Goal: Task Accomplishment & Management: Complete application form

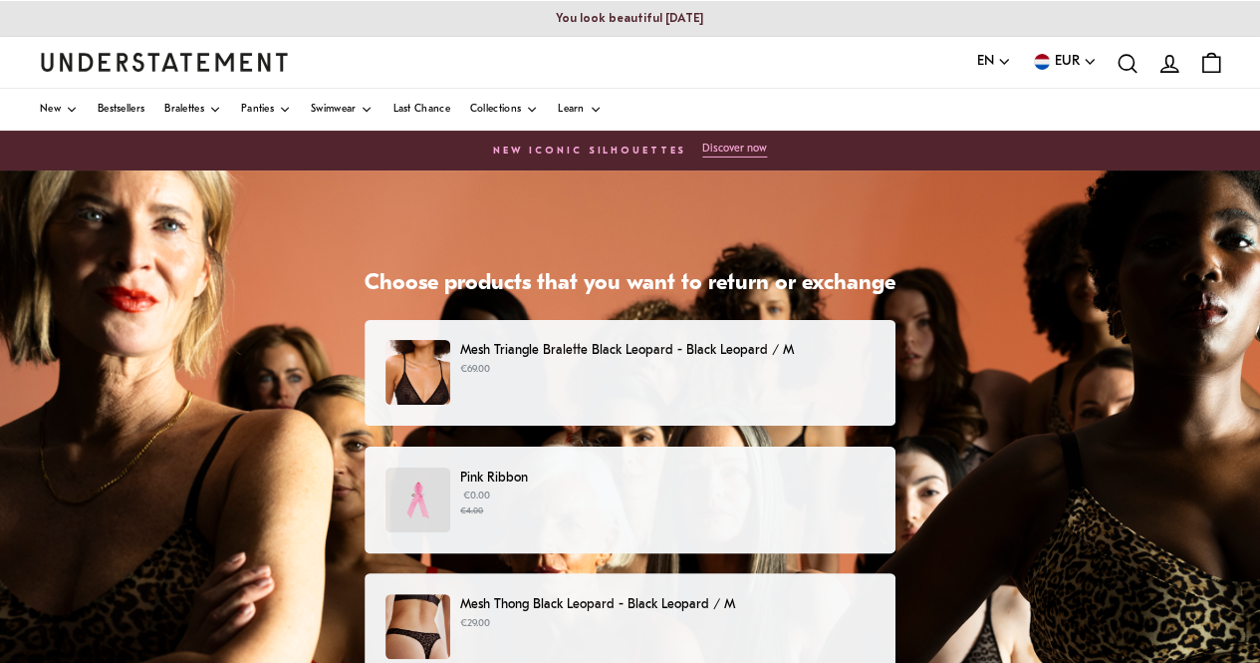
click at [407, 353] on img at bounding box center [418, 372] width 65 height 65
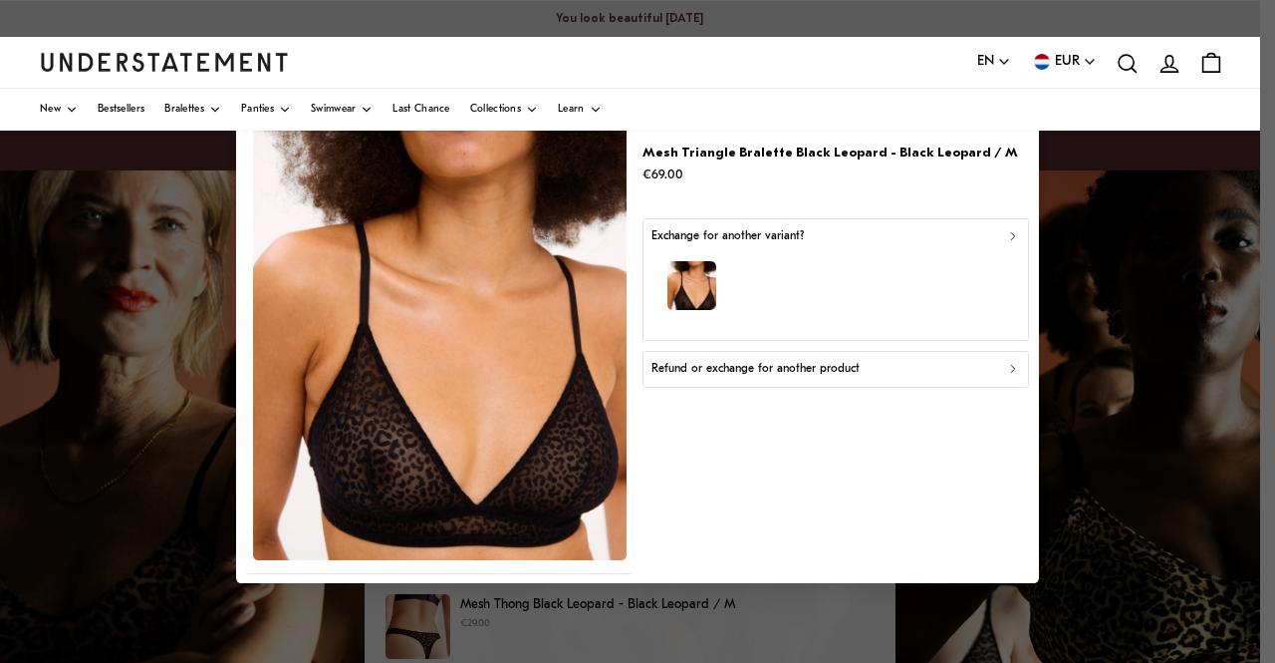
click at [823, 291] on div "button" at bounding box center [836, 289] width 369 height 87
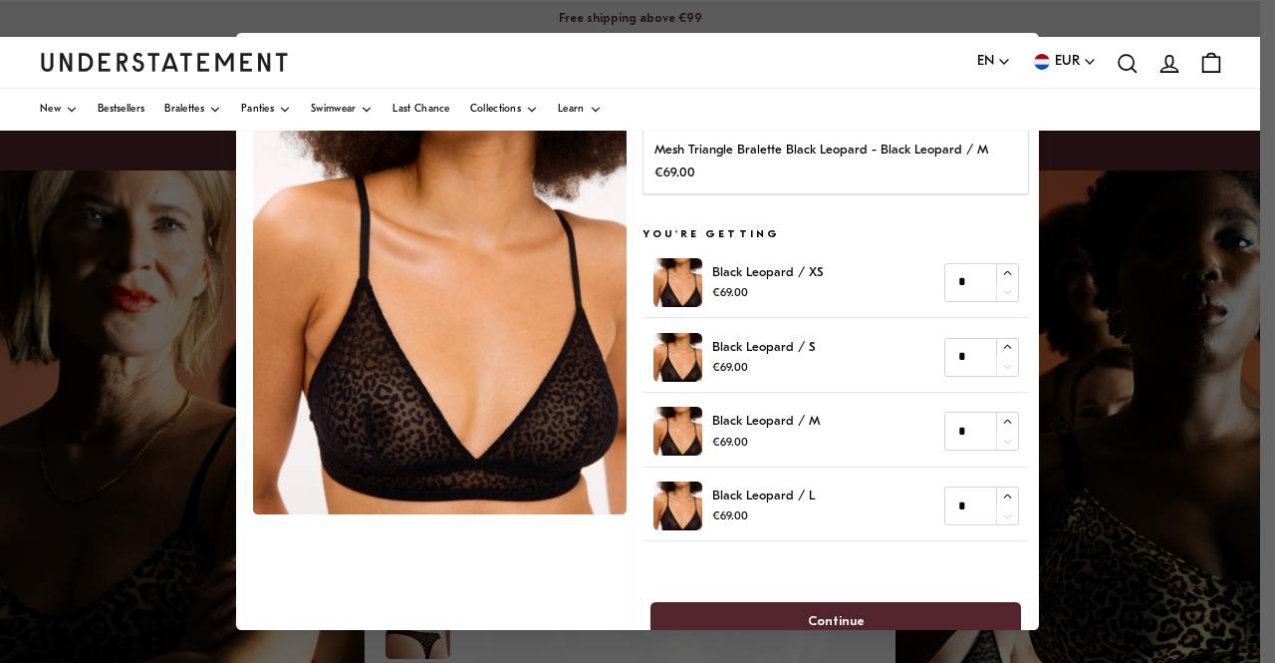
click at [210, 315] on div at bounding box center [637, 331] width 1275 height 663
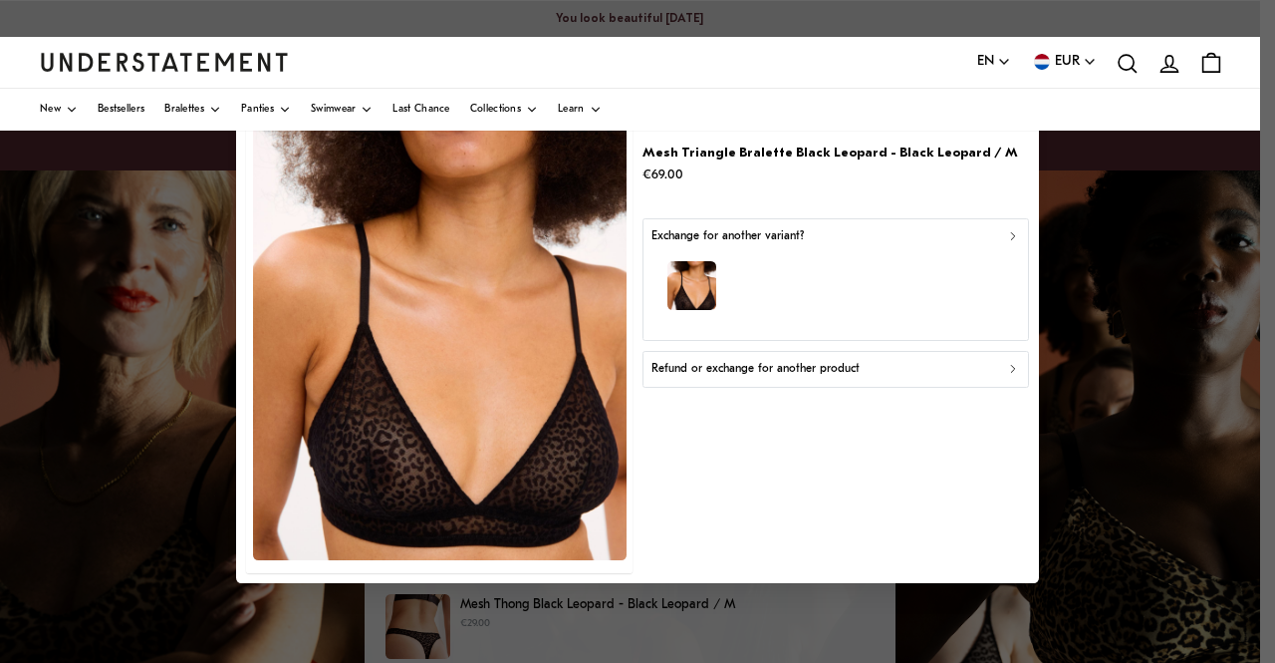
click at [687, 170] on p "€69.00" at bounding box center [831, 174] width 376 height 21
click at [687, 158] on p "Mesh Triangle Bralette Black Leopard - Black Leopard / M" at bounding box center [831, 152] width 376 height 21
click at [787, 374] on p "Refund or exchange for another product" at bounding box center [756, 369] width 208 height 19
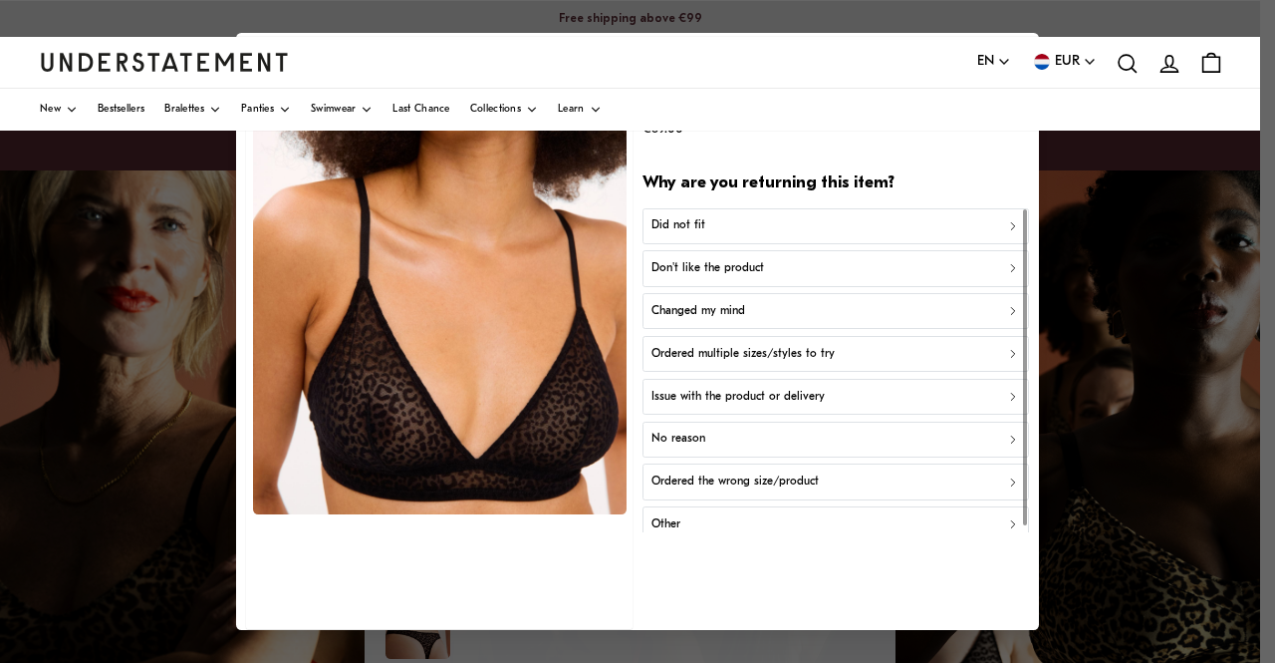
click at [765, 262] on div "Don't like the product" at bounding box center [836, 268] width 369 height 19
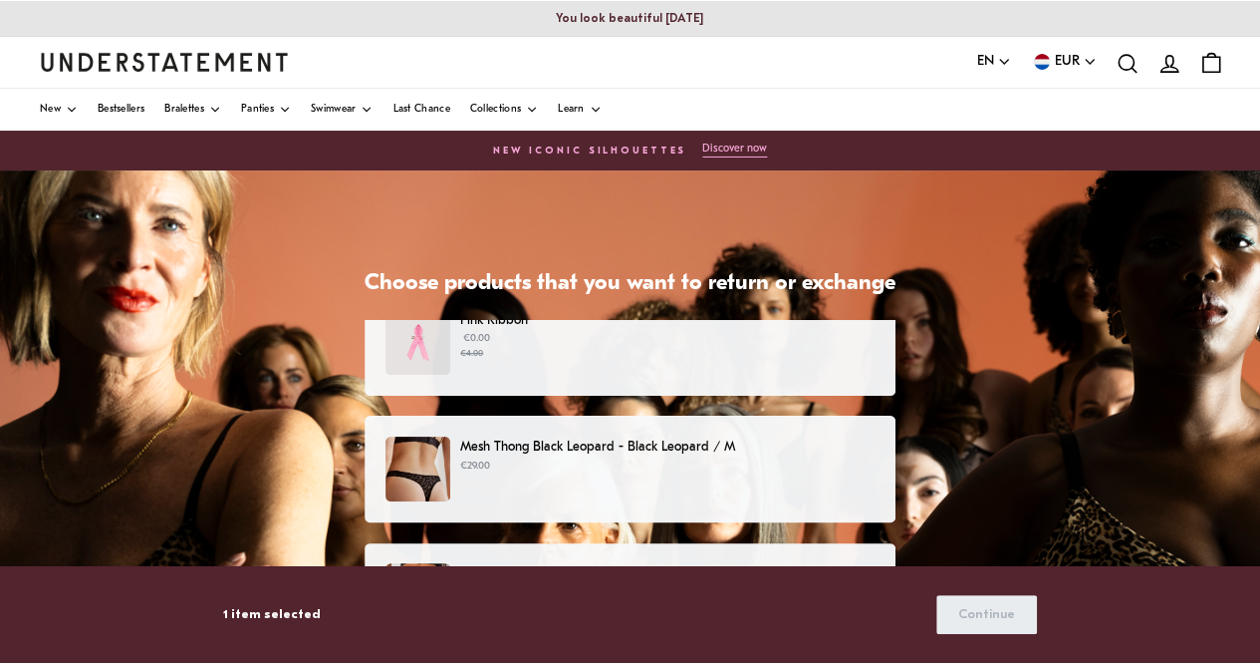
scroll to position [199, 0]
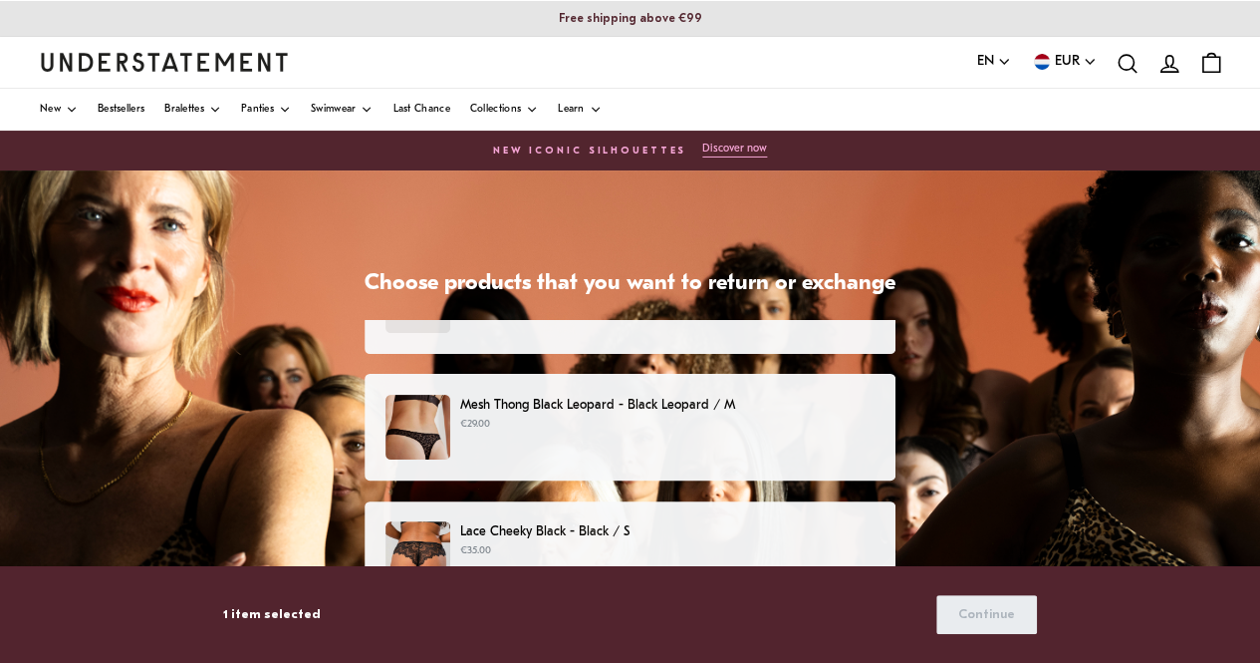
click at [528, 445] on div "Mesh Thong Black Leopard - Black Leopard / M €29.00" at bounding box center [630, 427] width 489 height 65
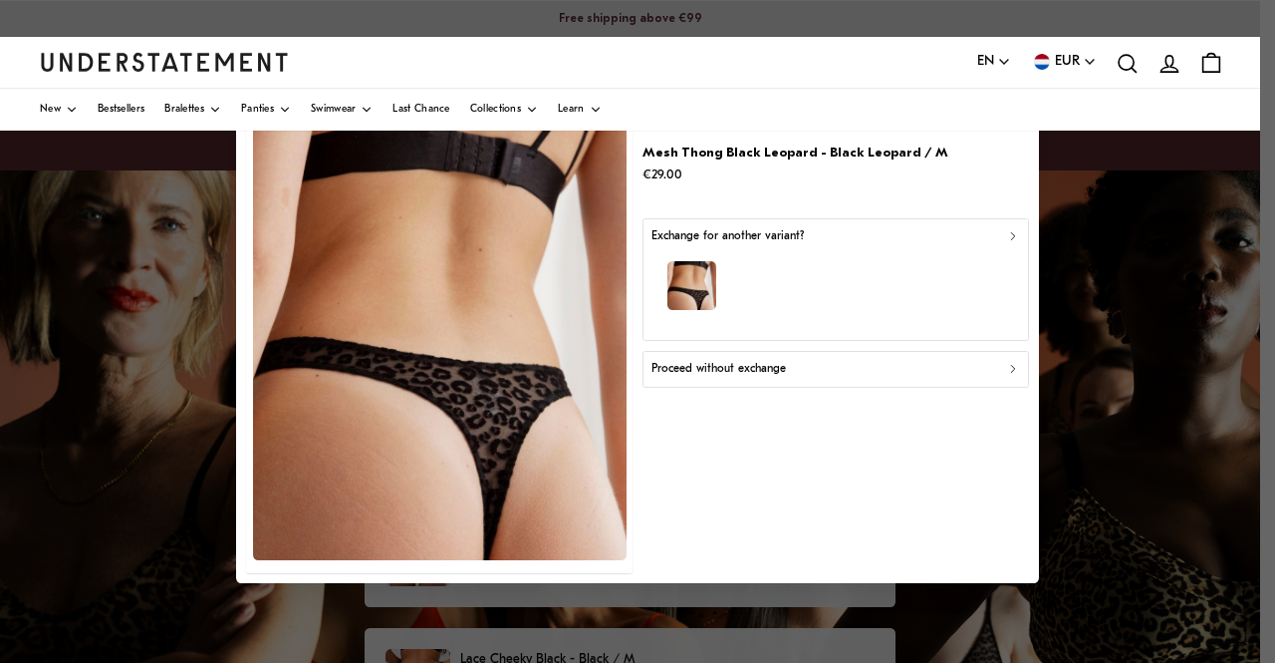
click at [755, 376] on p "Proceed without exchange" at bounding box center [719, 369] width 135 height 19
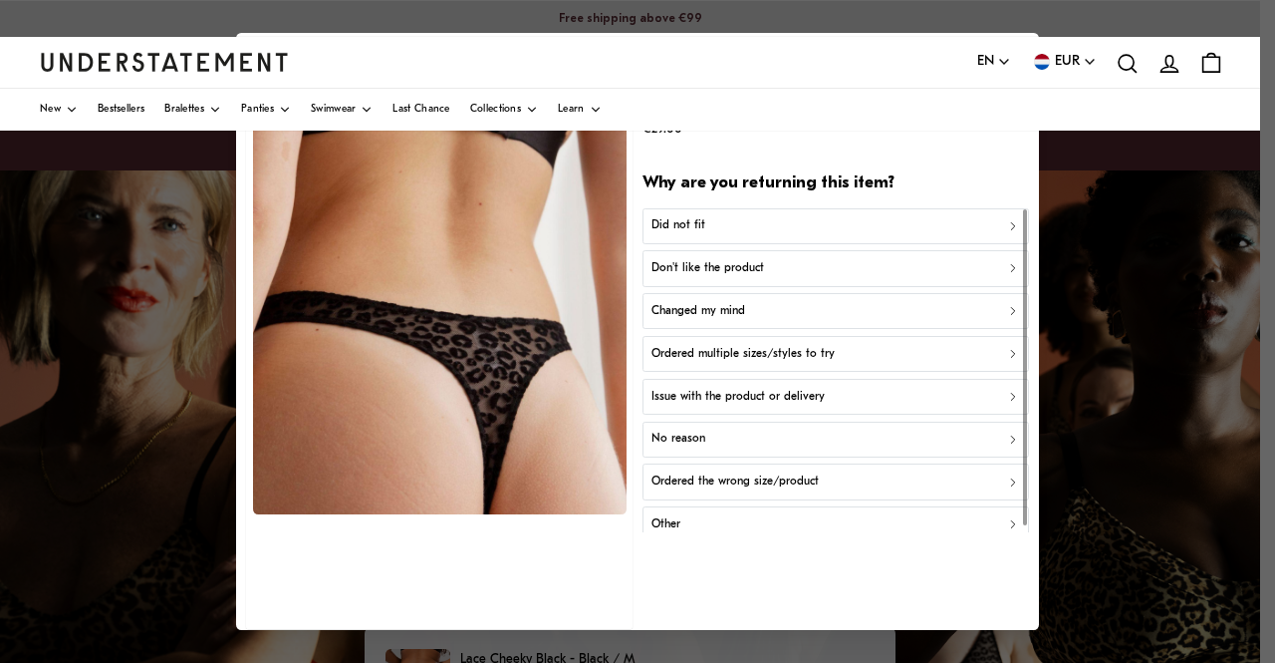
click at [713, 227] on div "Did not fit" at bounding box center [836, 226] width 369 height 19
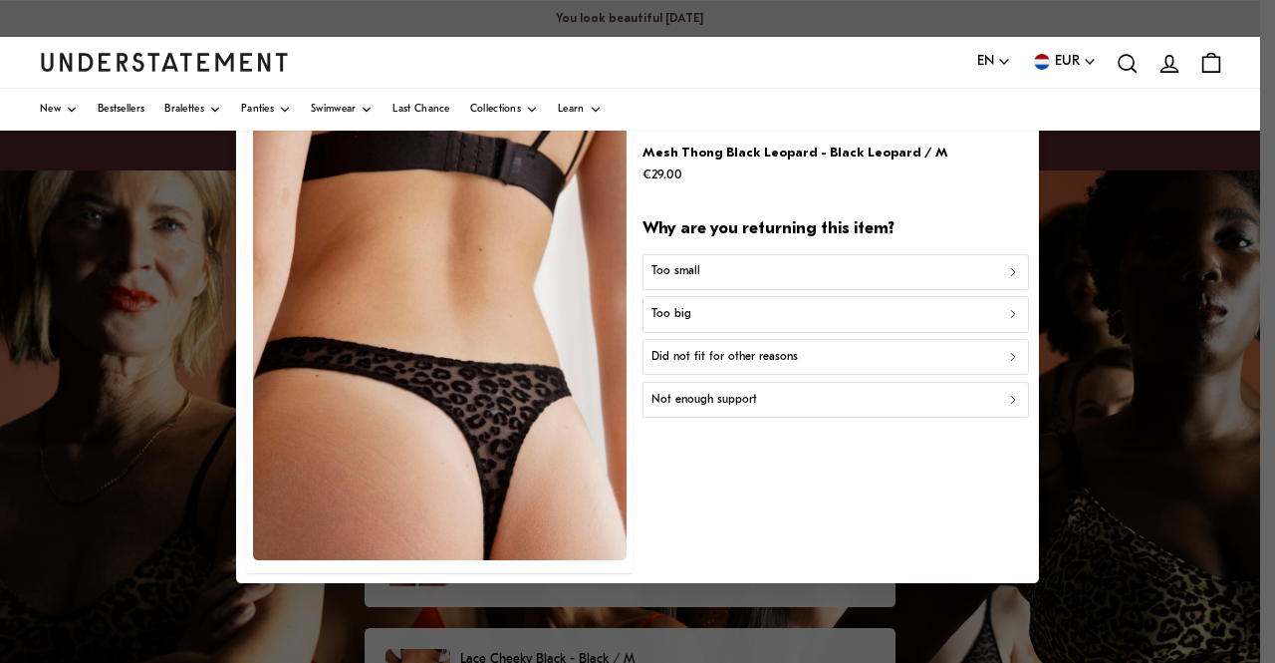
click at [690, 362] on p "Did not fit for other reasons" at bounding box center [725, 357] width 146 height 19
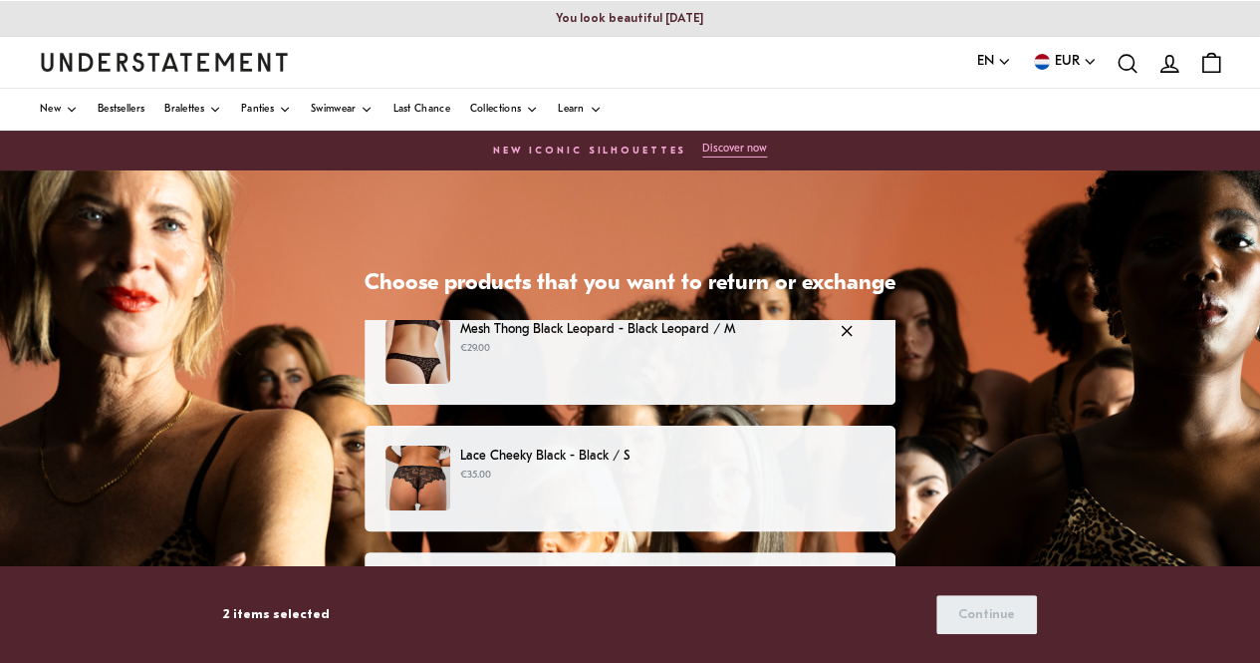
scroll to position [299, 0]
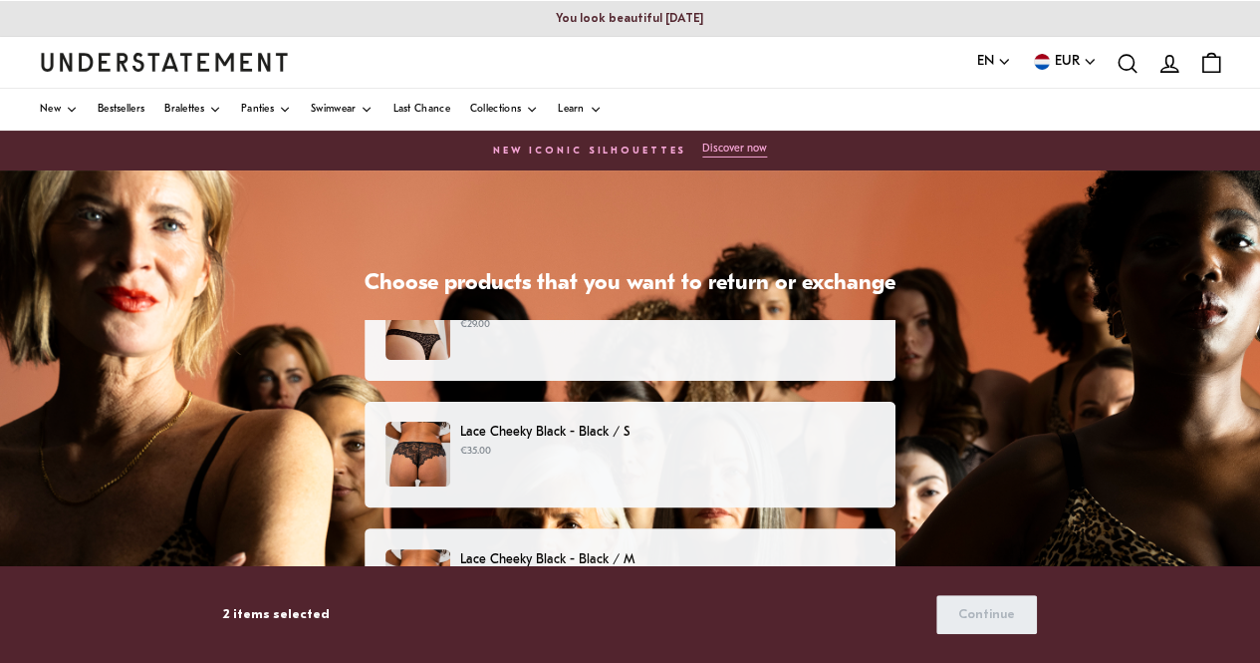
click at [514, 439] on p "Lace Cheeky Black - Black / S" at bounding box center [667, 431] width 415 height 21
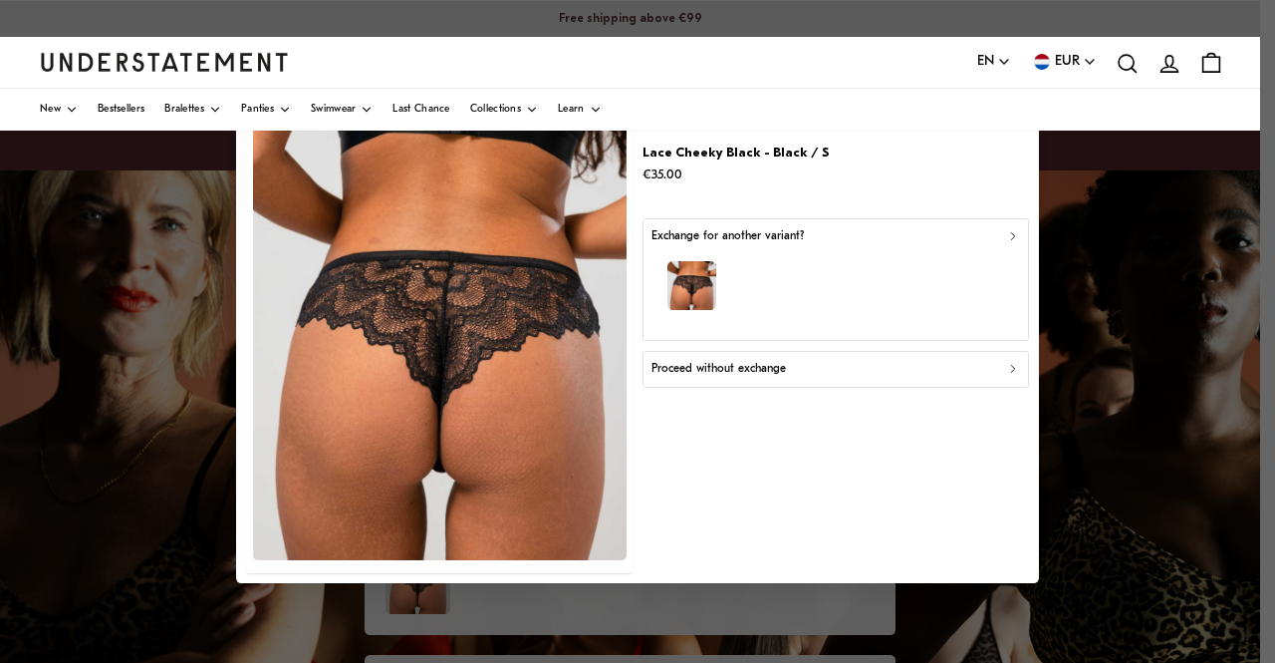
click at [668, 380] on button "Proceed without exchange" at bounding box center [836, 370] width 387 height 36
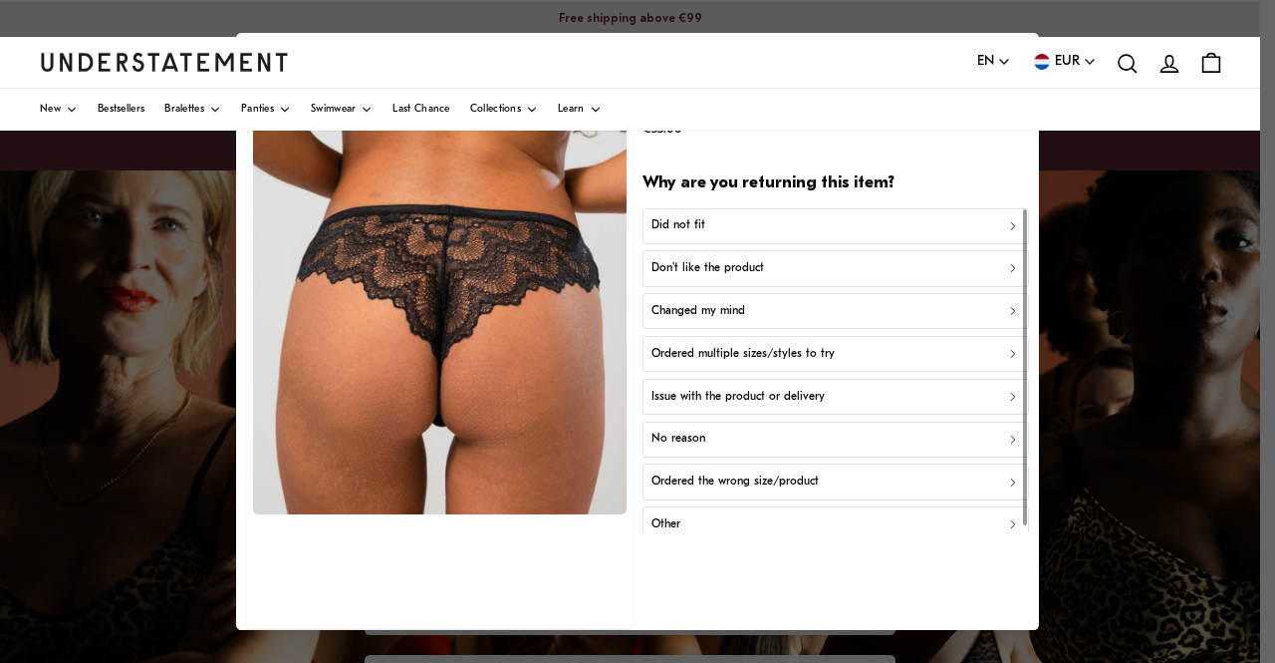
click at [719, 265] on p "Don't like the product" at bounding box center [708, 268] width 113 height 19
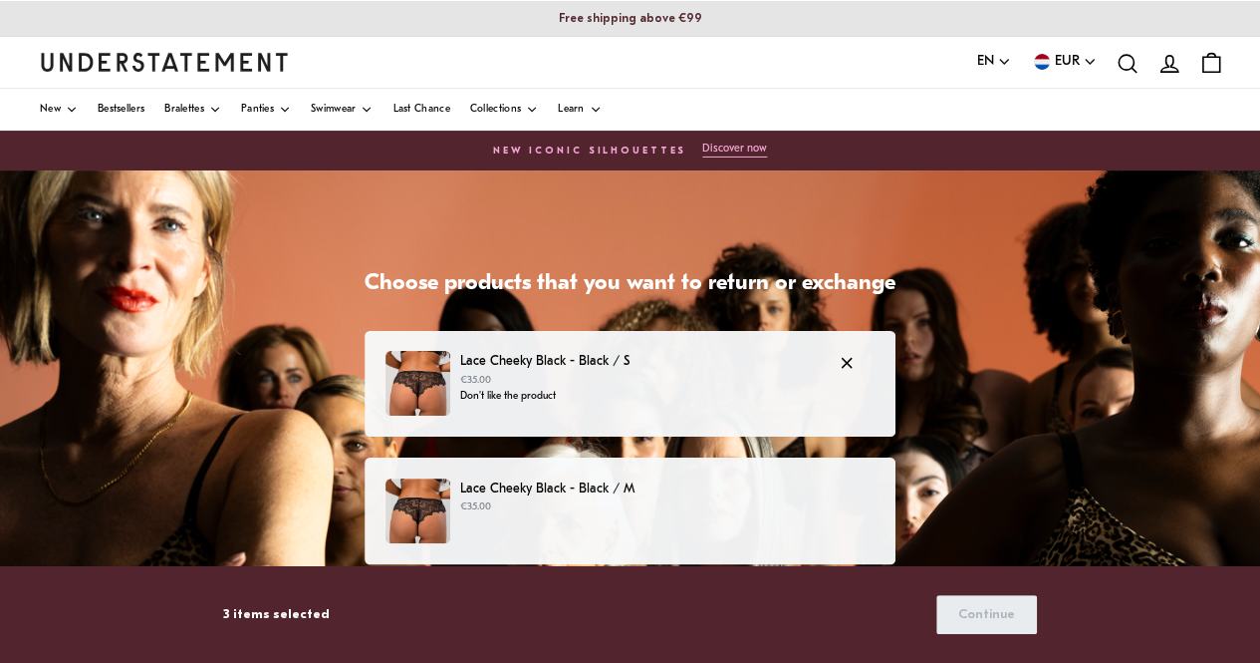
scroll to position [399, 0]
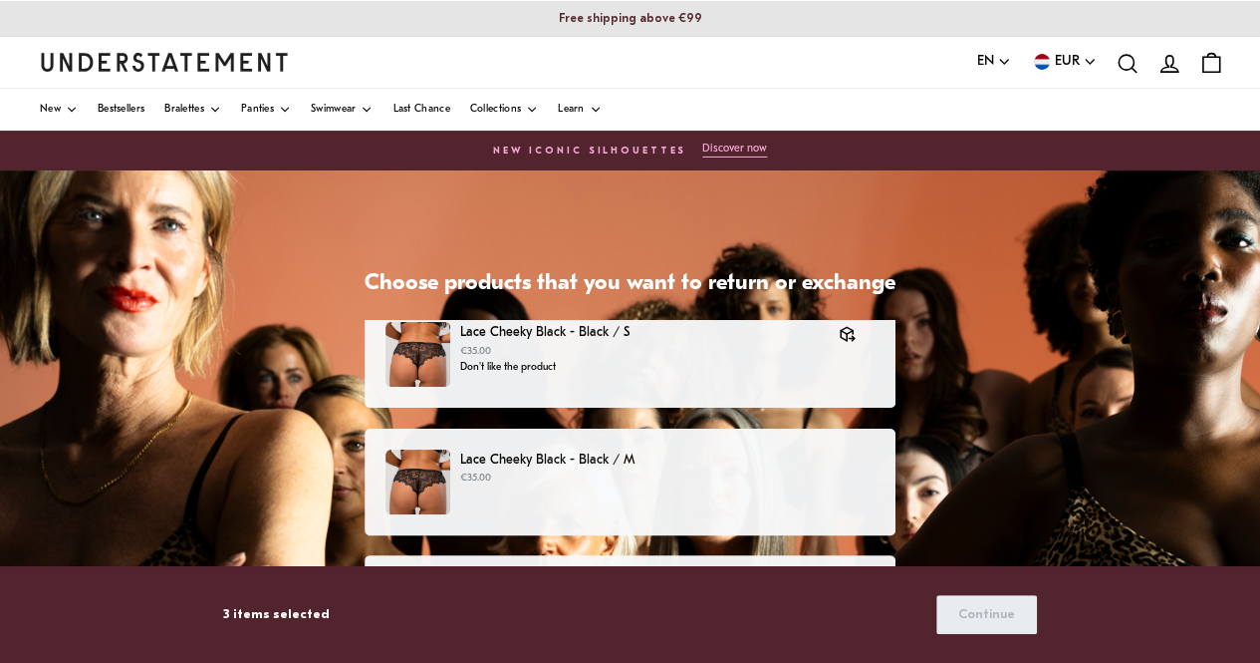
click at [541, 458] on p "Lace Cheeky Black - Black / M" at bounding box center [667, 459] width 415 height 21
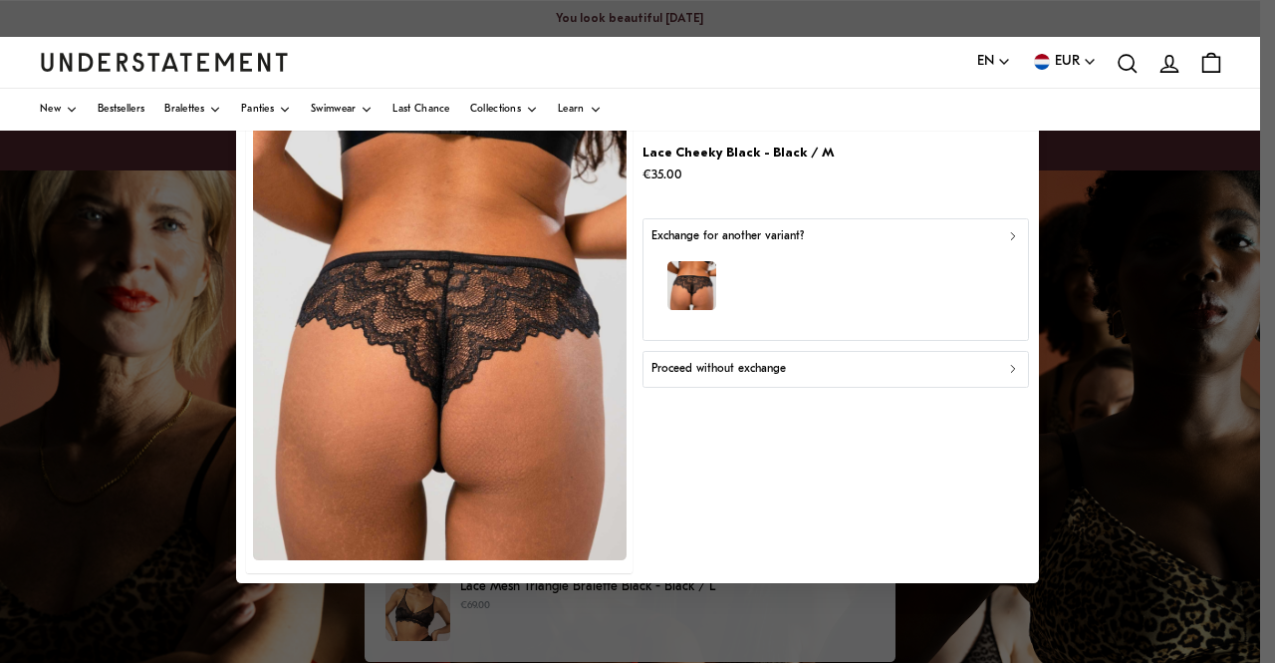
click at [705, 370] on p "Proceed without exchange" at bounding box center [719, 369] width 135 height 19
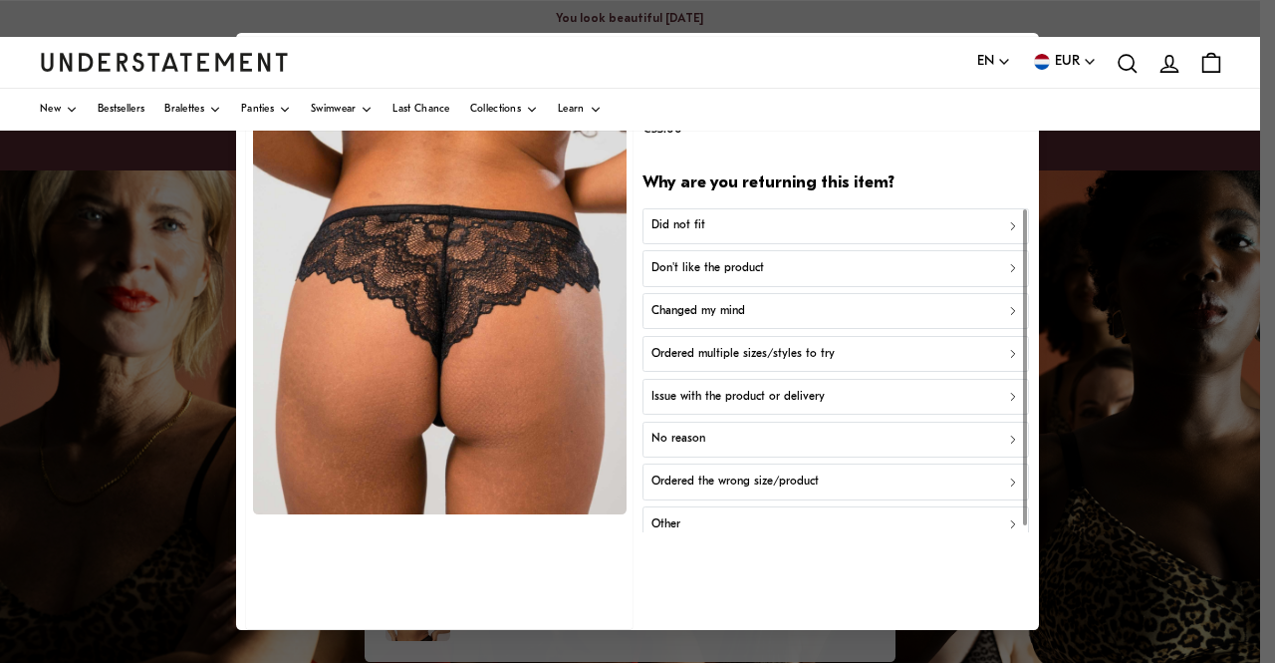
click at [717, 266] on p "Don't like the product" at bounding box center [708, 268] width 113 height 19
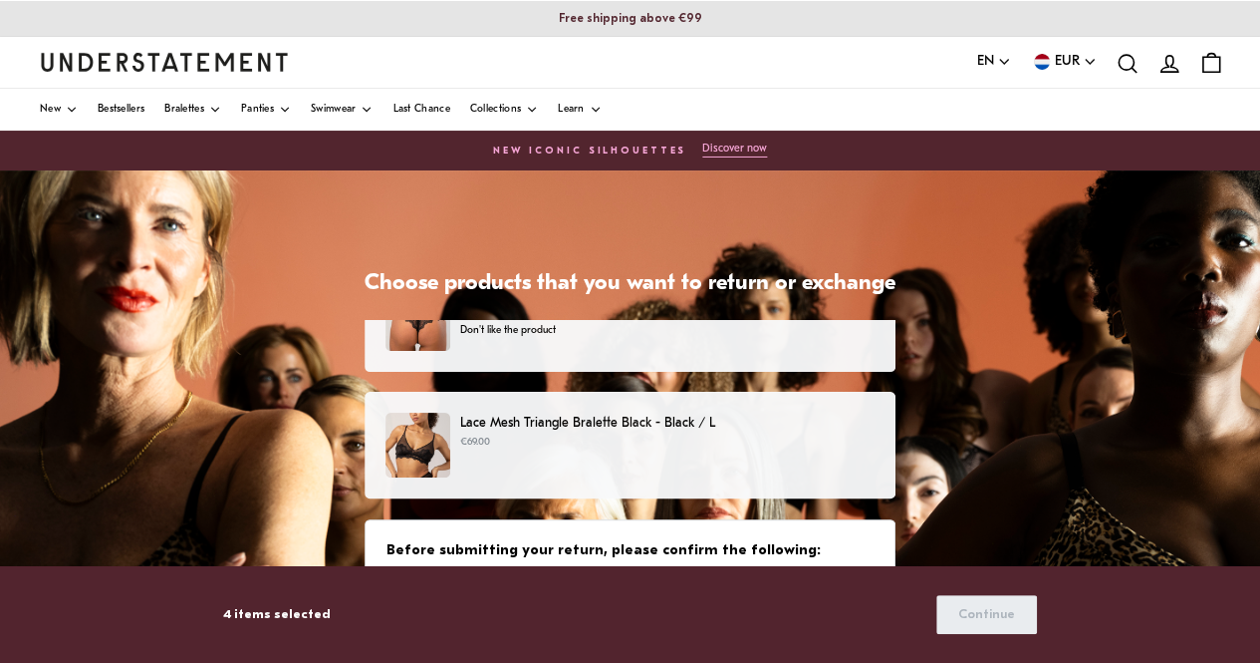
scroll to position [592, 0]
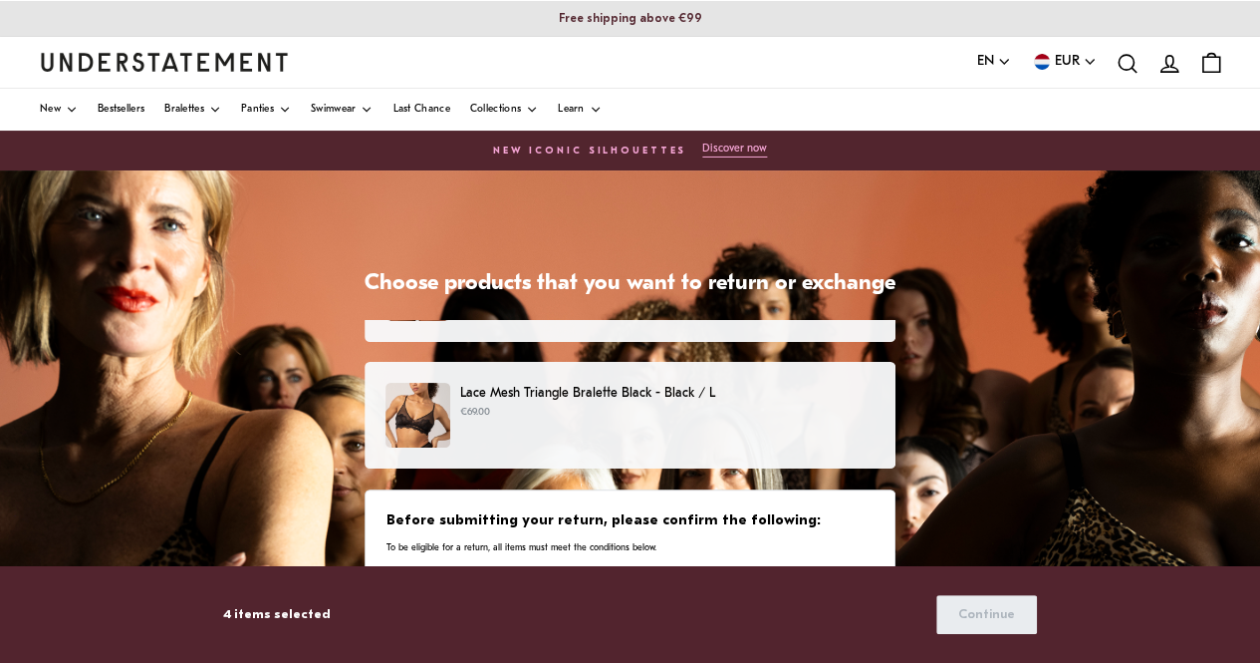
click at [618, 425] on div "Lace Mesh Triangle Bralette Black - Black / L €69.00" at bounding box center [630, 415] width 489 height 65
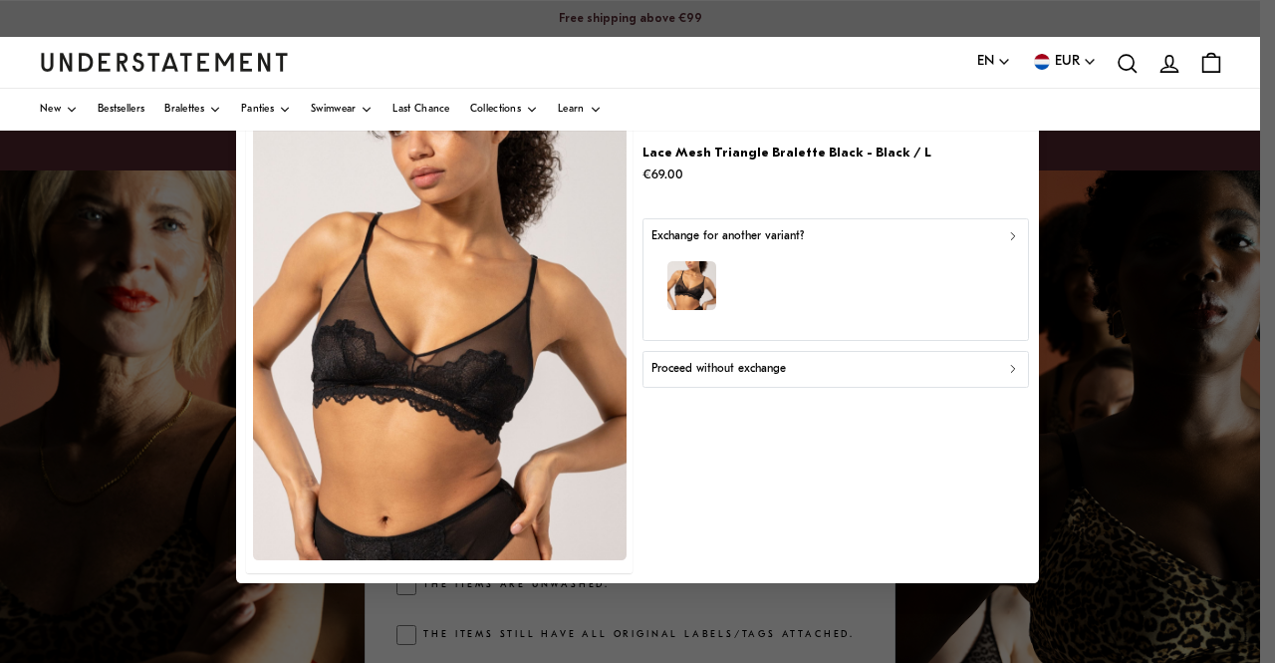
click at [731, 372] on p "Proceed without exchange" at bounding box center [719, 369] width 135 height 19
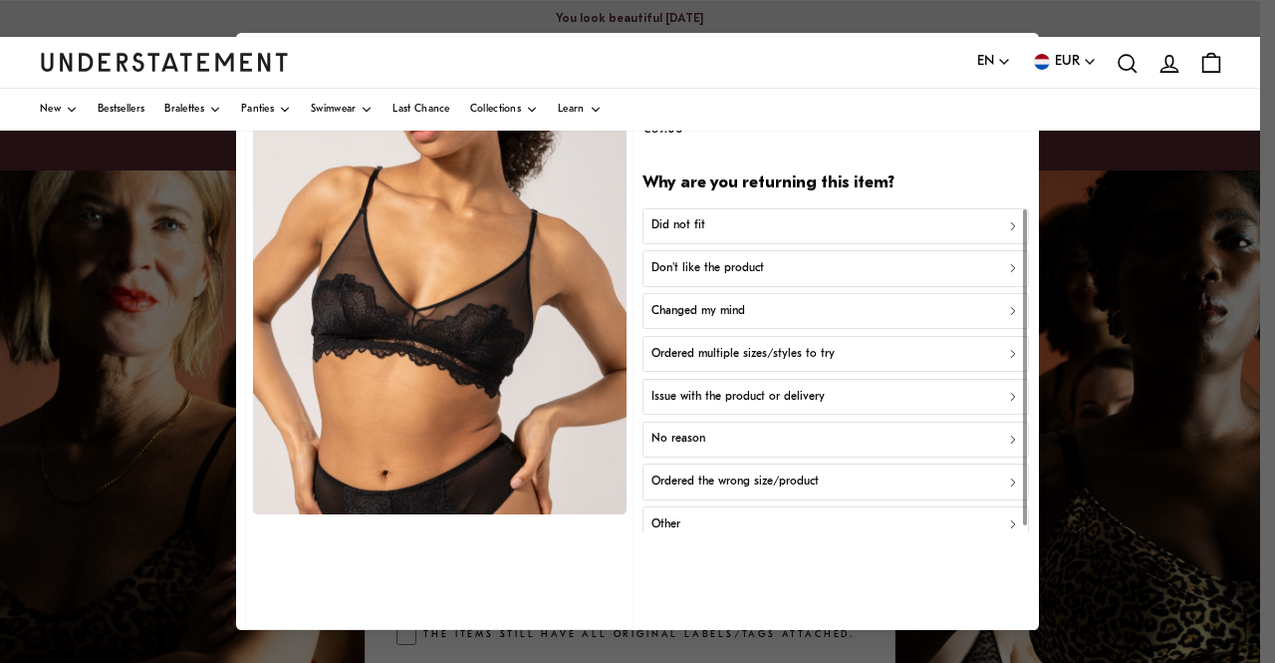
click at [695, 268] on p "Don't like the product" at bounding box center [708, 268] width 113 height 19
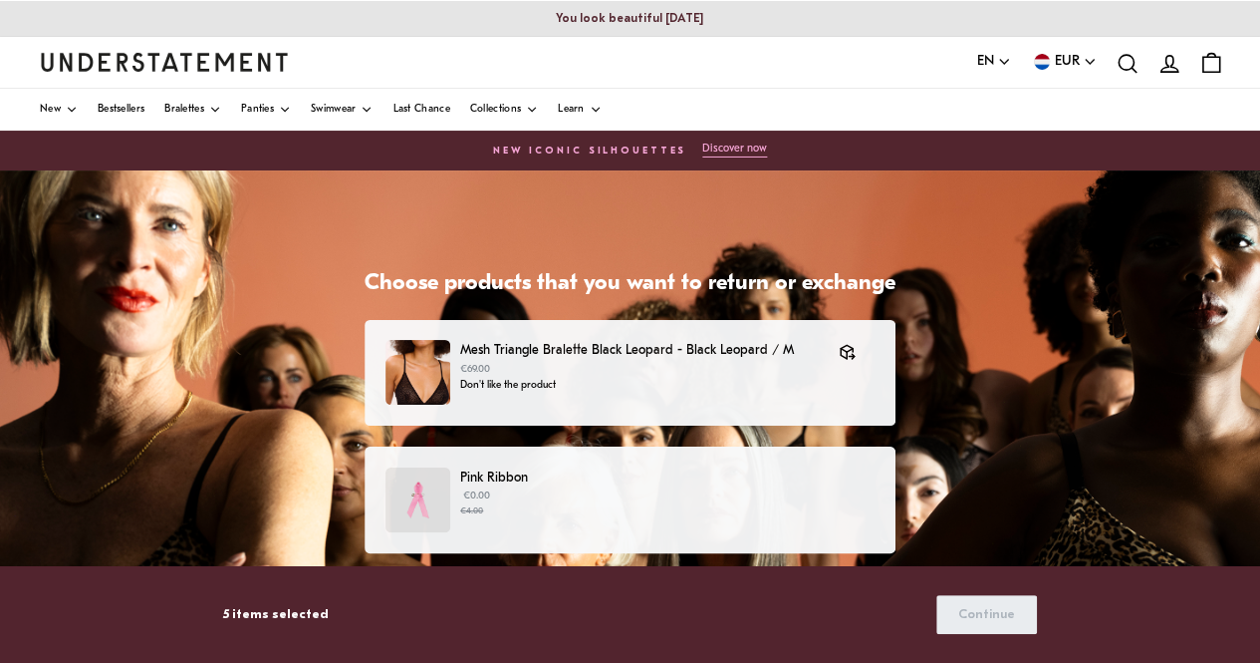
click at [662, 493] on p "€0.00 €4.00" at bounding box center [667, 503] width 415 height 30
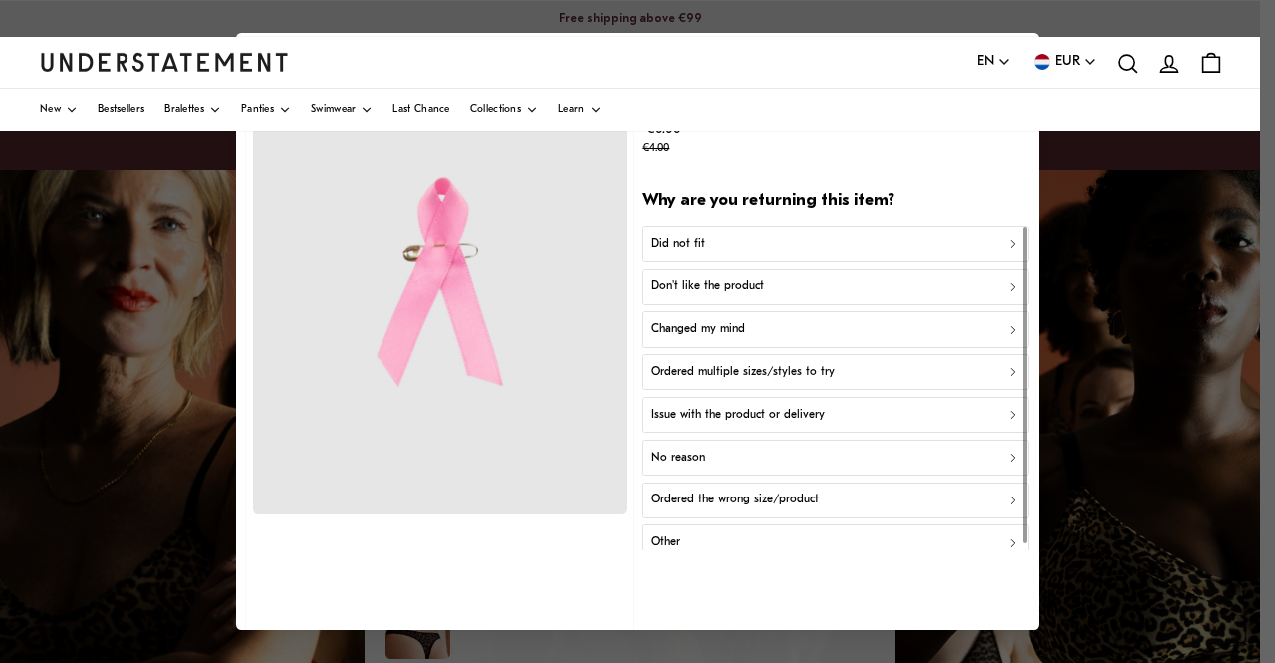
click at [722, 456] on div "No reason" at bounding box center [836, 457] width 369 height 19
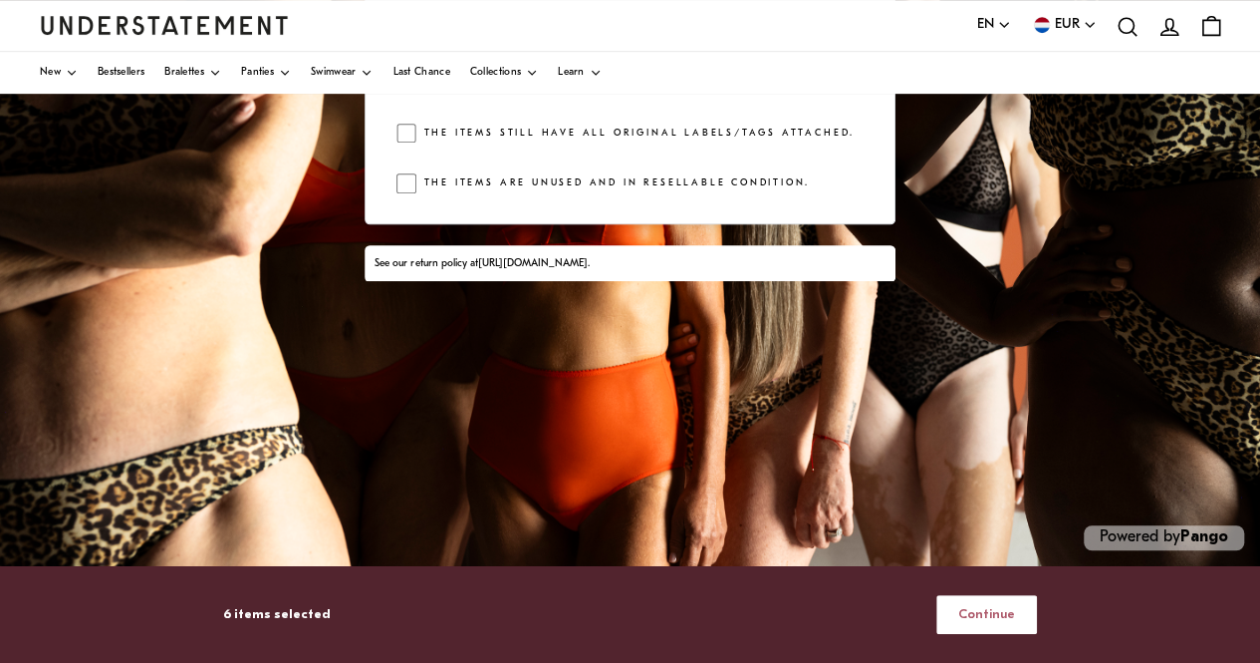
scroll to position [503, 0]
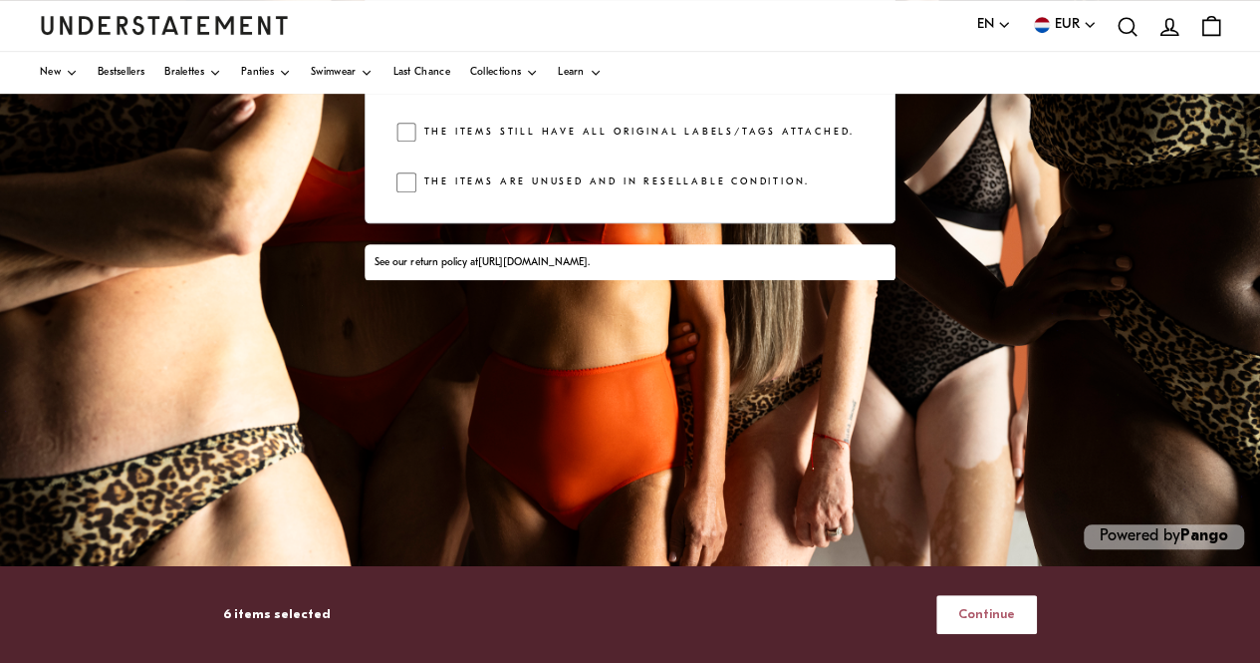
click at [976, 615] on span "Continue" at bounding box center [987, 614] width 57 height 37
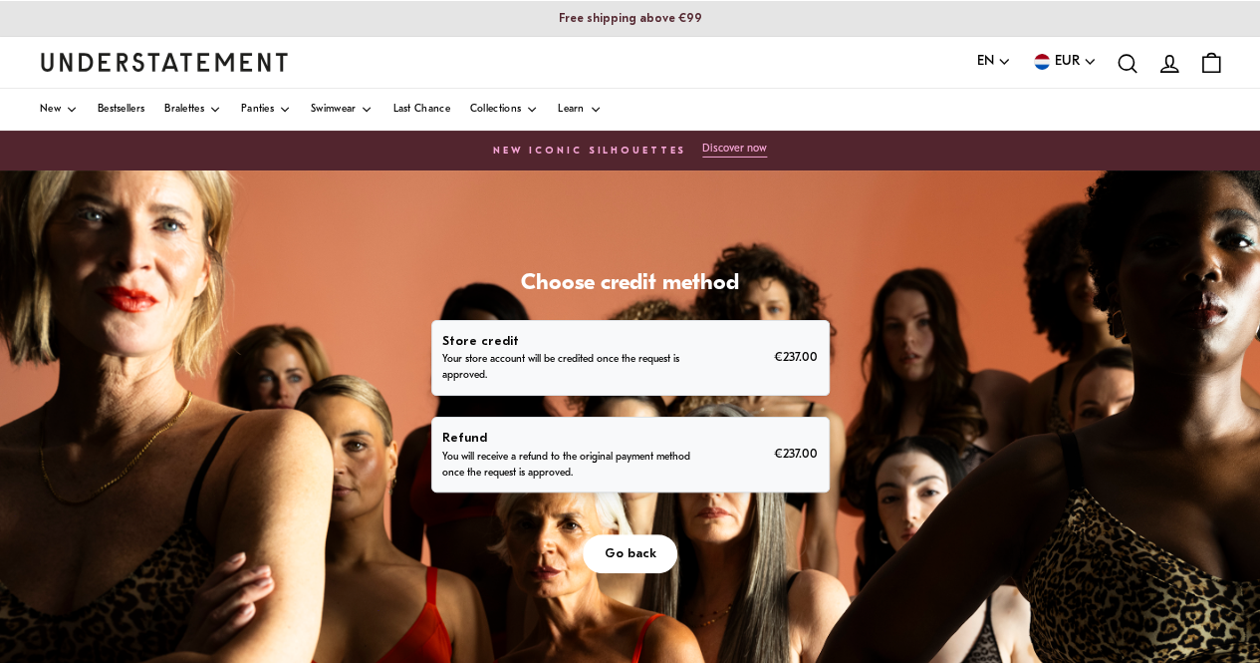
click at [759, 465] on div "Refund You will receive a refund to the original payment method once the reques…" at bounding box center [630, 454] width 376 height 54
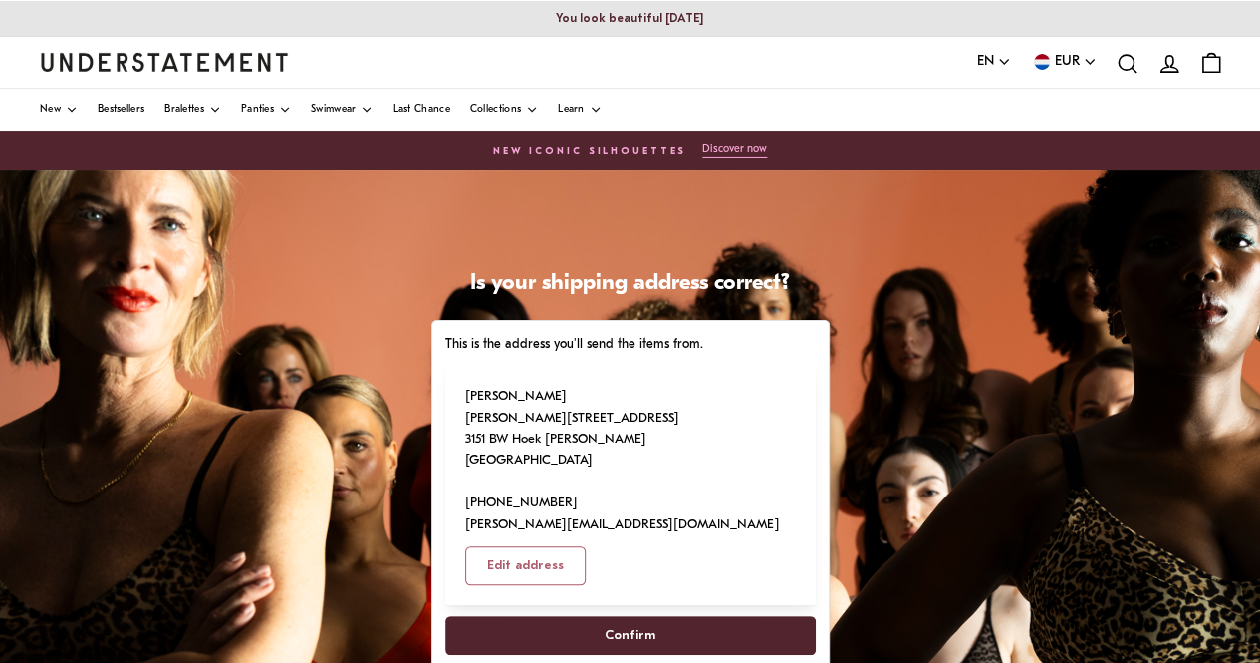
scroll to position [100, 0]
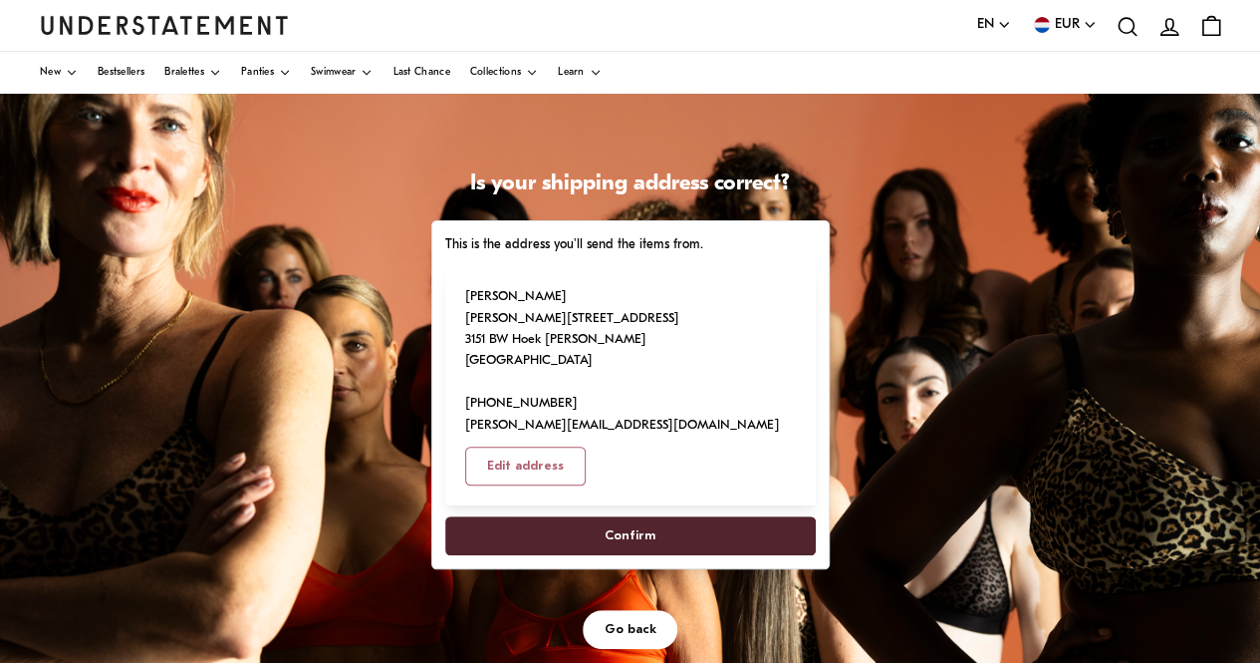
click at [631, 517] on span "Confirm" at bounding box center [630, 535] width 51 height 37
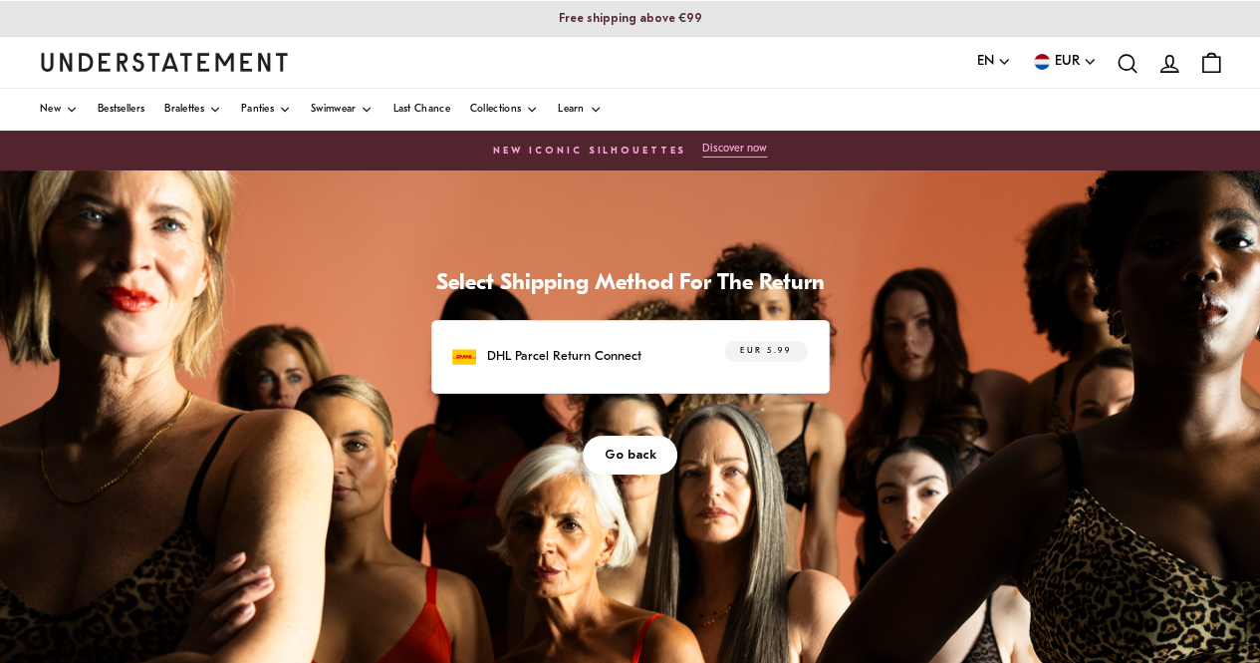
scroll to position [100, 0]
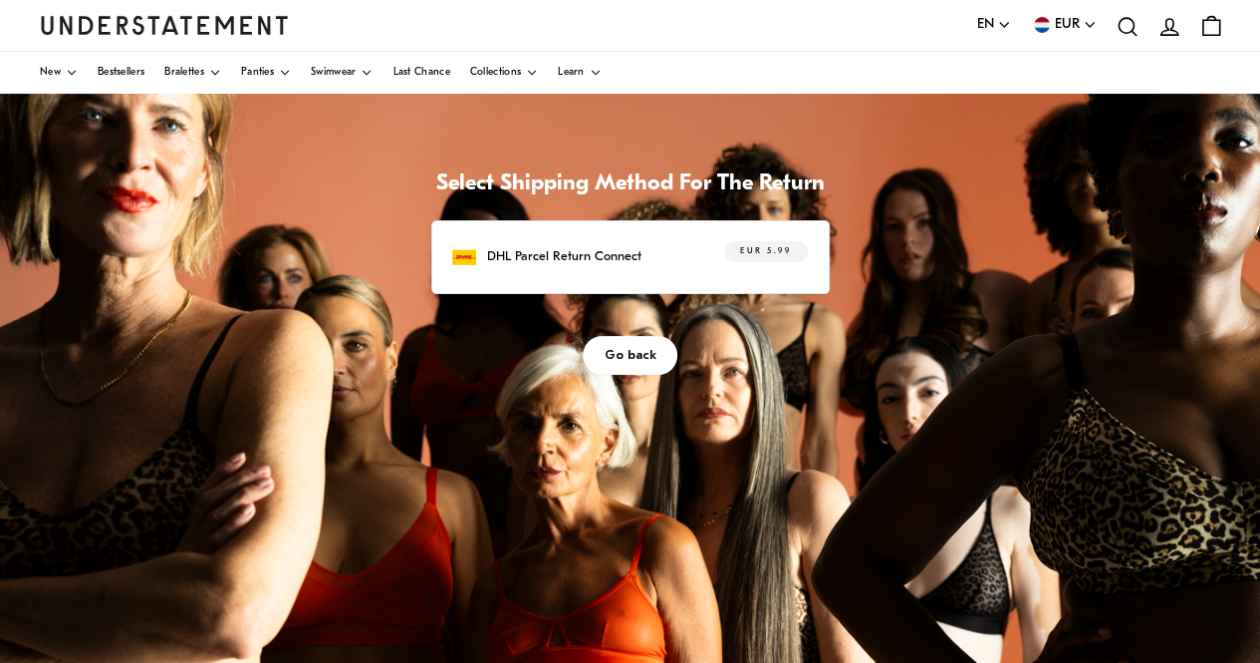
click at [502, 255] on p "DHL Parcel Return Connect" at bounding box center [564, 256] width 154 height 21
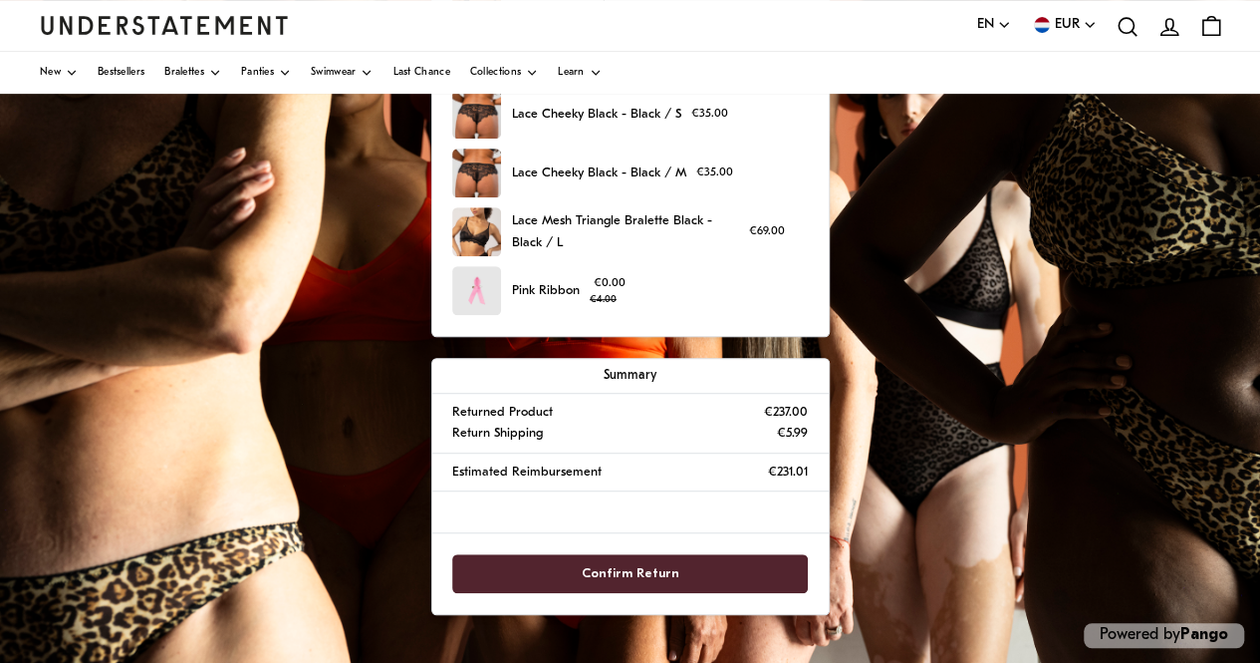
scroll to position [498, 0]
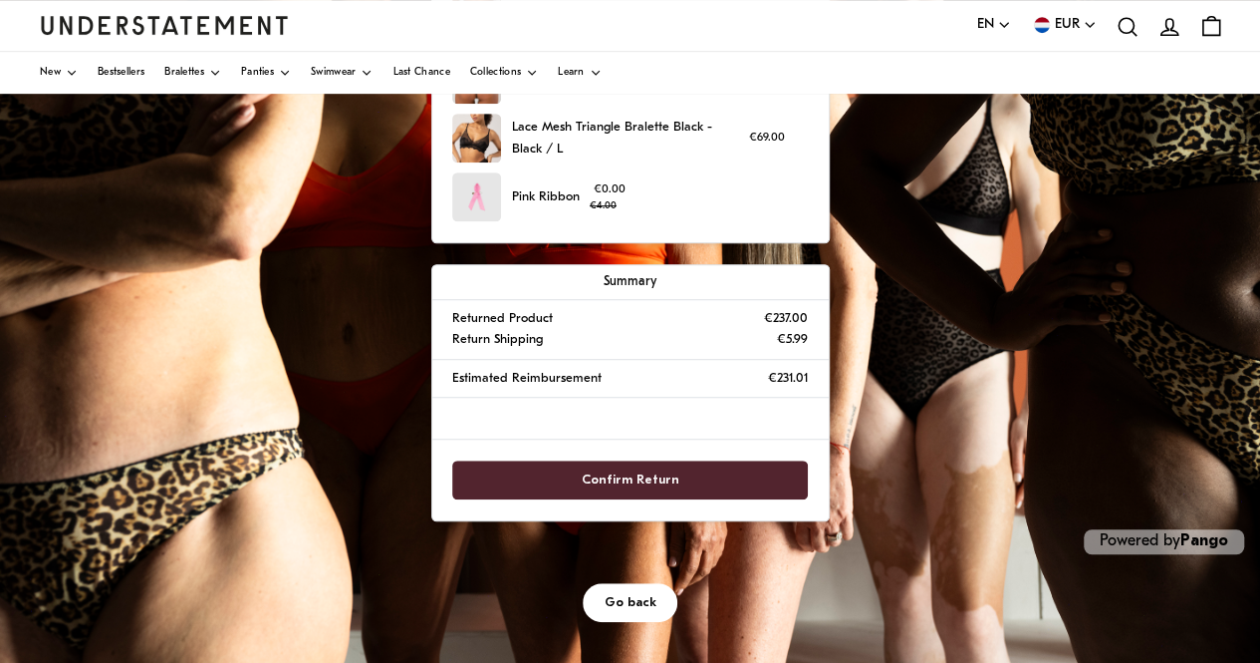
click at [652, 481] on span "Confirm Return" at bounding box center [631, 479] width 98 height 37
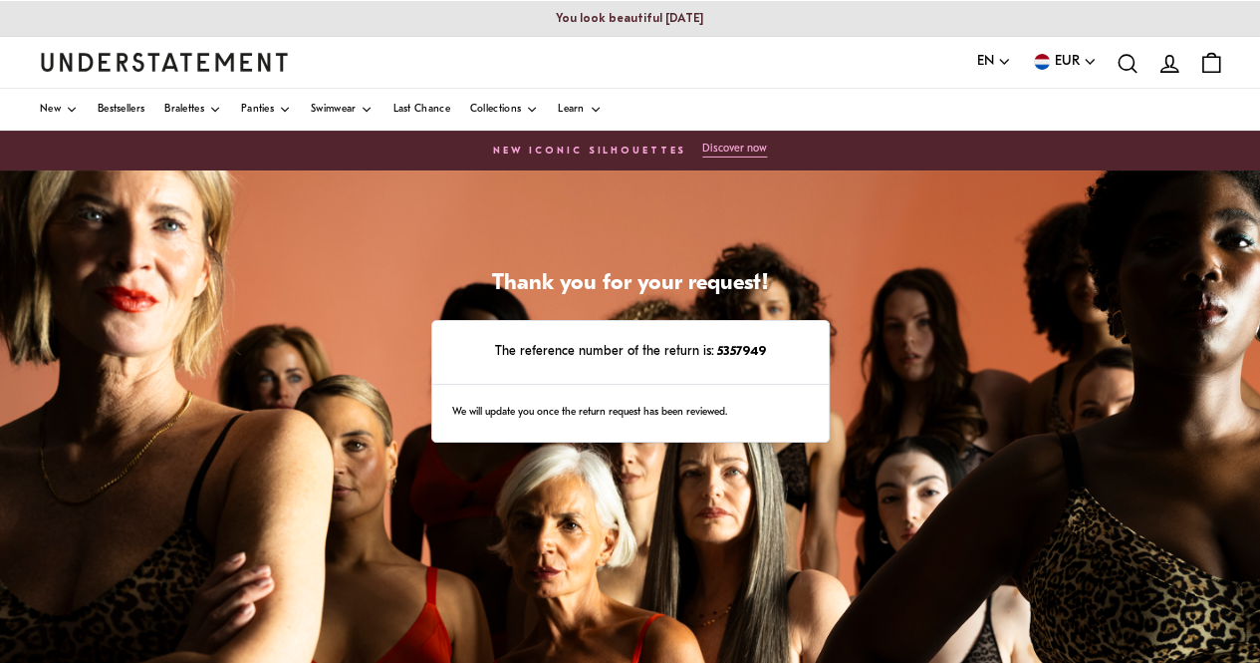
drag, startPoint x: 718, startPoint y: 352, endPoint x: 766, endPoint y: 363, distance: 49.1
click at [766, 363] on div "The reference number of the return is: 5357949" at bounding box center [630, 353] width 397 height 64
copy strong "5357949"
